Goal: Task Accomplishment & Management: Use online tool/utility

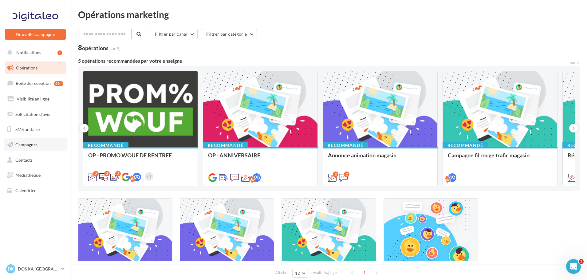
click at [30, 144] on span "Campagnes" at bounding box center [26, 144] width 22 height 5
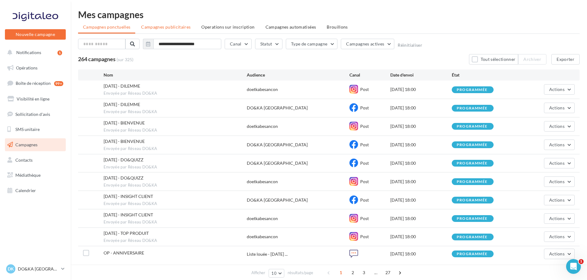
click at [148, 28] on span "Campagnes publicitaires" at bounding box center [165, 26] width 49 height 5
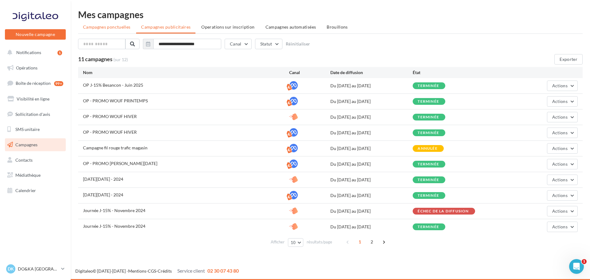
click at [110, 27] on span "Campagnes ponctuelles" at bounding box center [106, 26] width 47 height 5
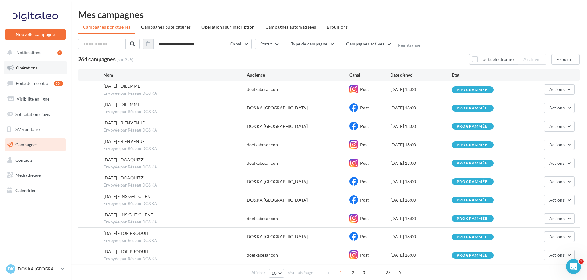
click at [38, 69] on link "Opérations" at bounding box center [35, 67] width 63 height 13
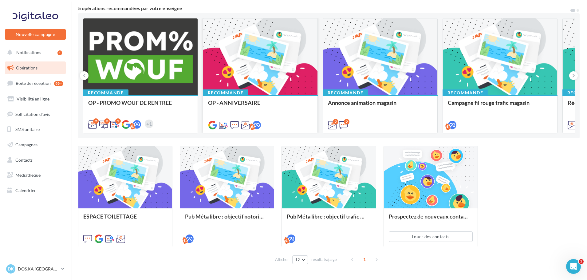
scroll to position [40, 0]
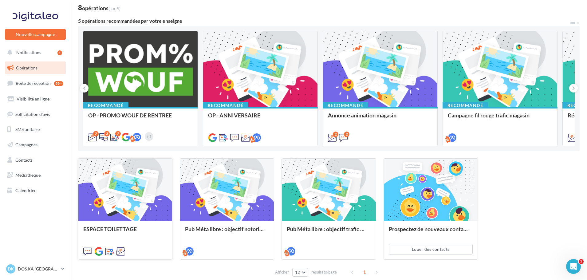
click at [168, 194] on div at bounding box center [125, 189] width 94 height 63
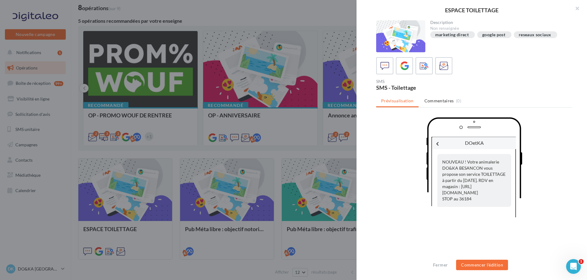
click at [78, 280] on div "ESPACE TOILETTAGE Description Non renseignée marketing direct google post resea…" at bounding box center [328, 284] width 501 height 0
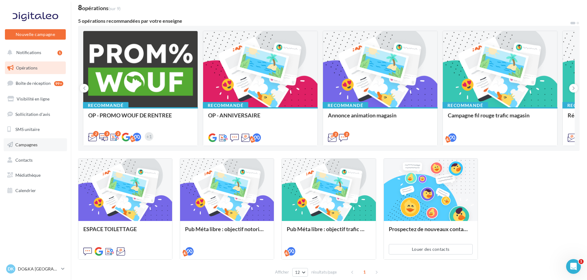
click at [30, 146] on span "Campagnes" at bounding box center [26, 144] width 22 height 5
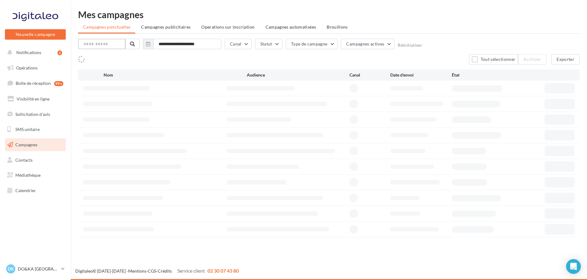
click at [101, 46] on input "text" at bounding box center [101, 44] width 47 height 10
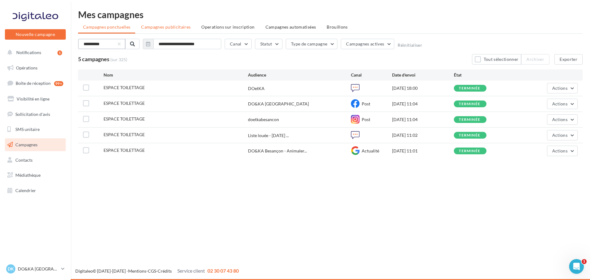
type input "**********"
click at [183, 29] on span "Campagnes publicitaires" at bounding box center [165, 26] width 49 height 5
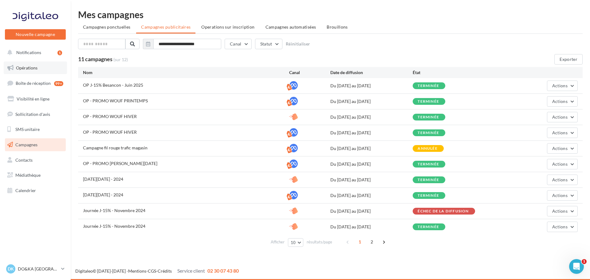
click at [37, 67] on span "Opérations" at bounding box center [27, 67] width 22 height 5
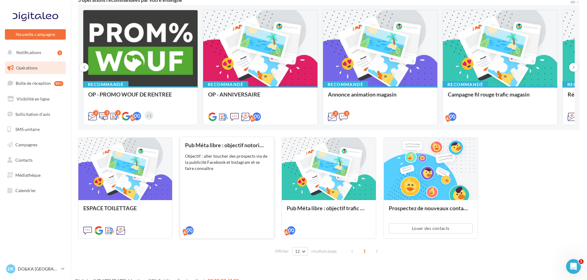
scroll to position [71, 0]
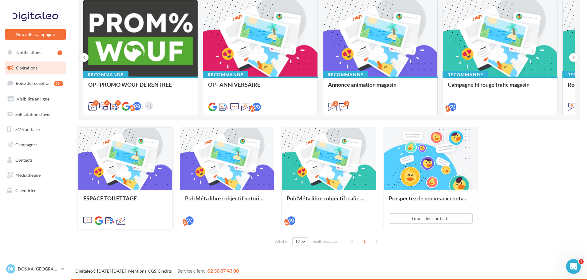
click at [165, 169] on div at bounding box center [125, 159] width 94 height 63
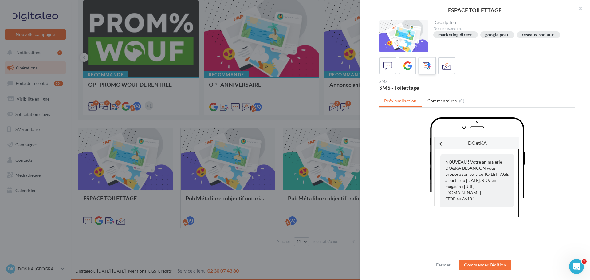
click at [426, 69] on icon at bounding box center [427, 65] width 9 height 9
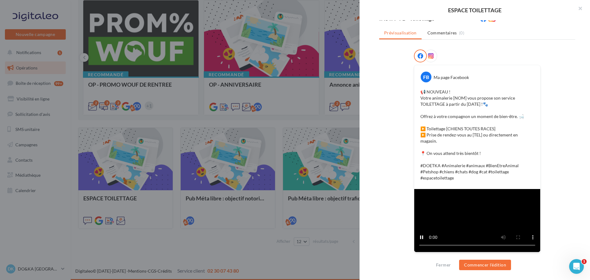
scroll to position [0, 0]
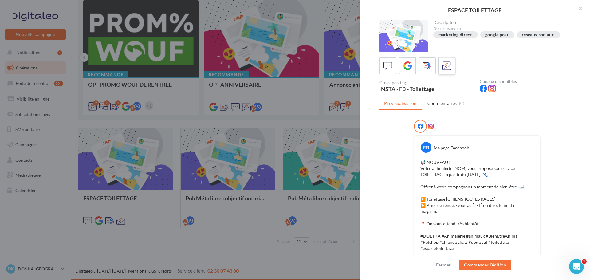
click at [452, 71] on label at bounding box center [447, 66] width 18 height 18
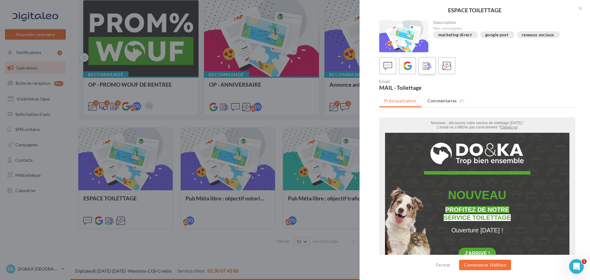
click at [431, 68] on icon at bounding box center [427, 65] width 9 height 9
